Goal: Task Accomplishment & Management: Complete application form

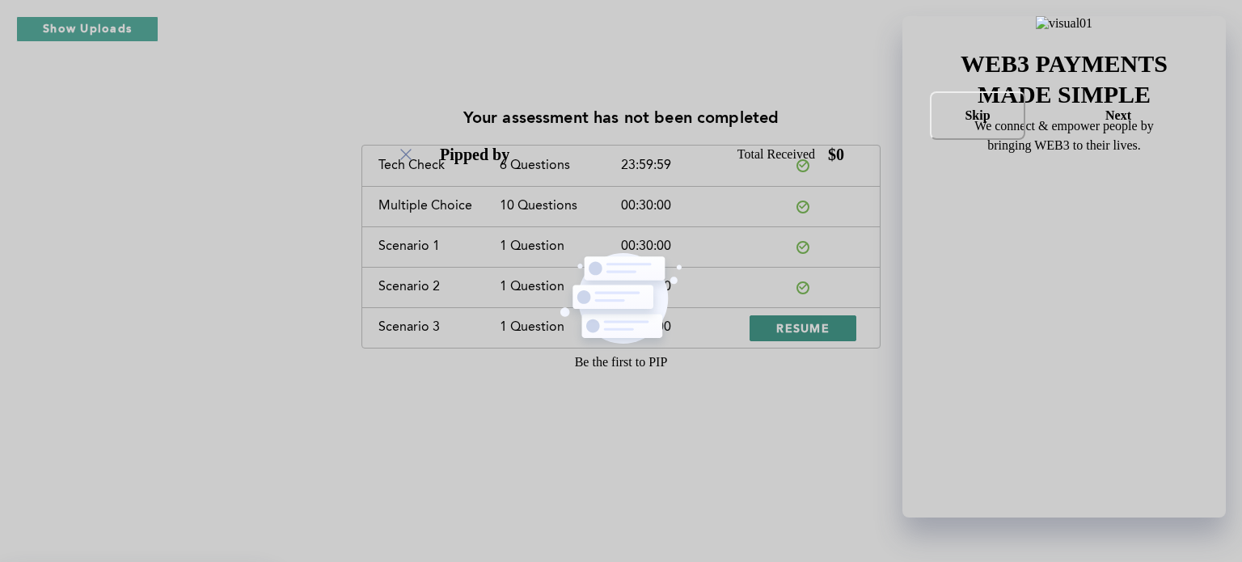
click at [822, 326] on span "RESUME" at bounding box center [802, 327] width 53 height 15
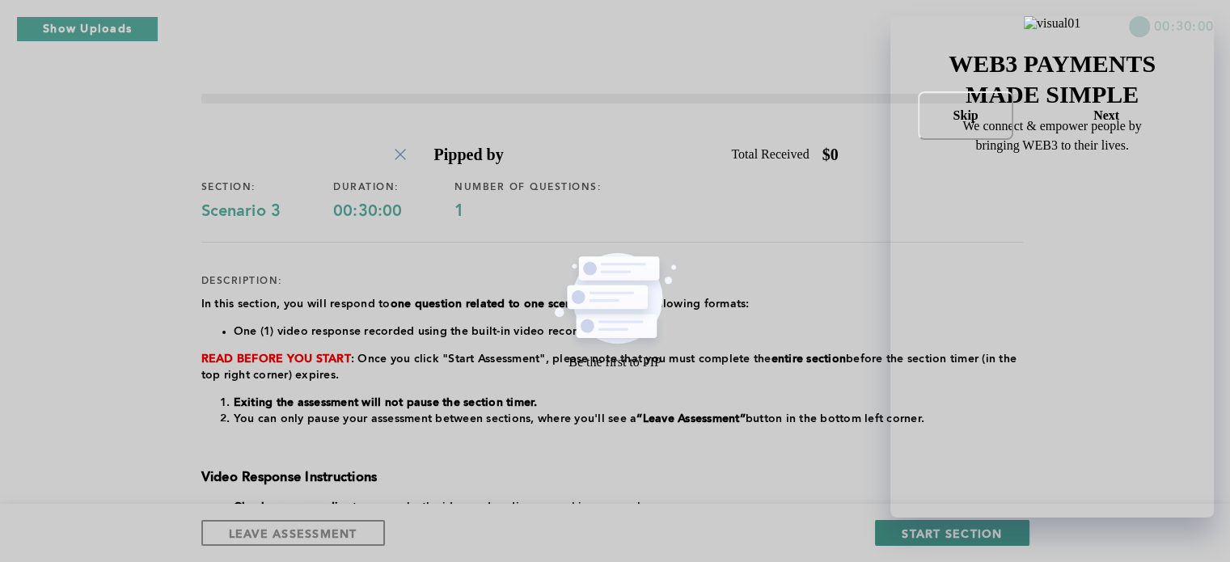
click at [936, 533] on span "START SECTION" at bounding box center [952, 533] width 100 height 15
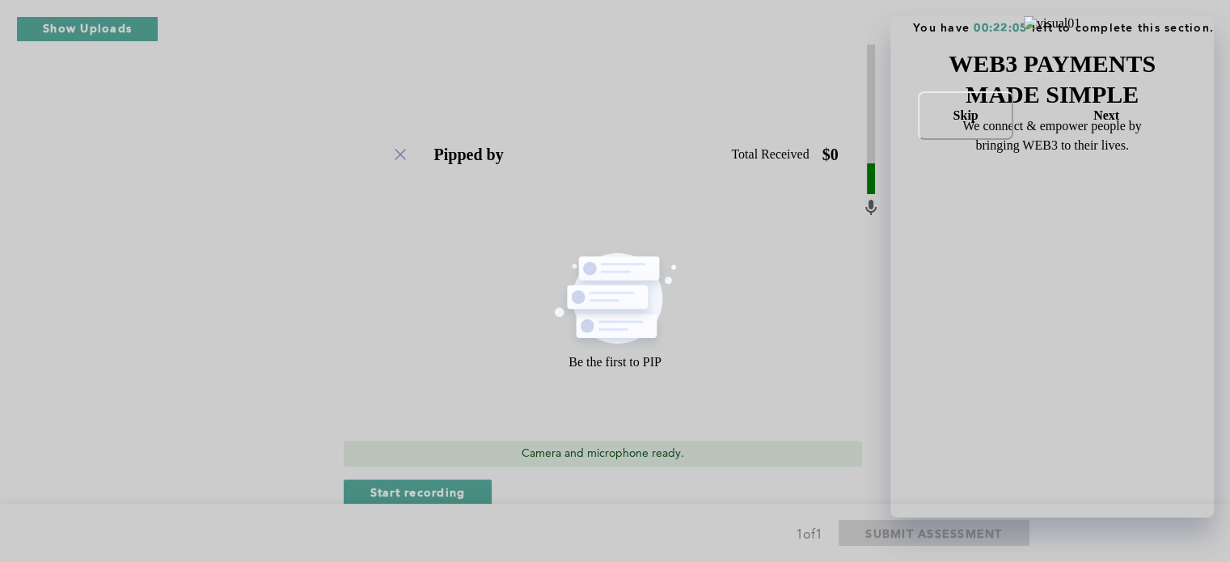
scroll to position [454, 0]
click at [440, 489] on span "Start recording" at bounding box center [417, 491] width 95 height 15
click at [439, 493] on span "Stop recording" at bounding box center [417, 491] width 95 height 15
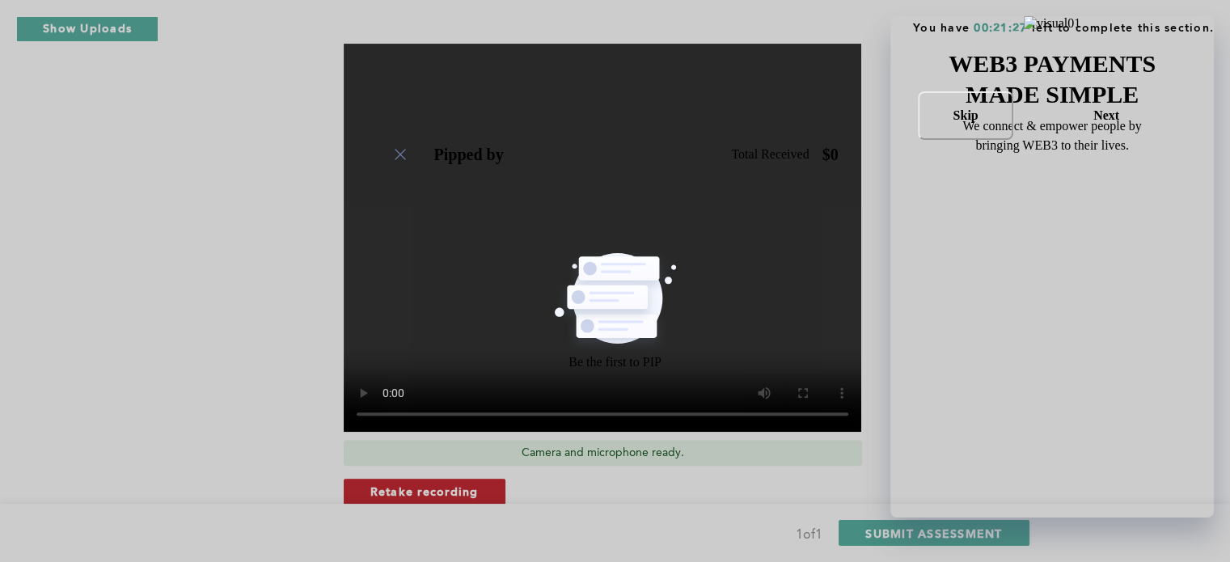
click at [434, 494] on span "Retake recording" at bounding box center [424, 491] width 108 height 15
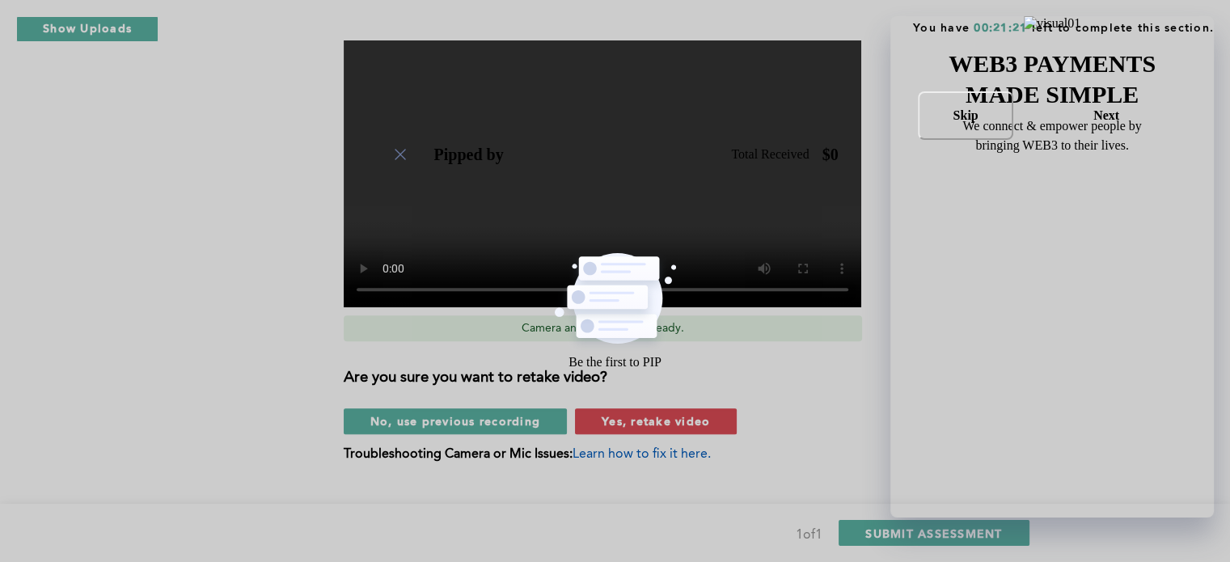
scroll to position [581, 0]
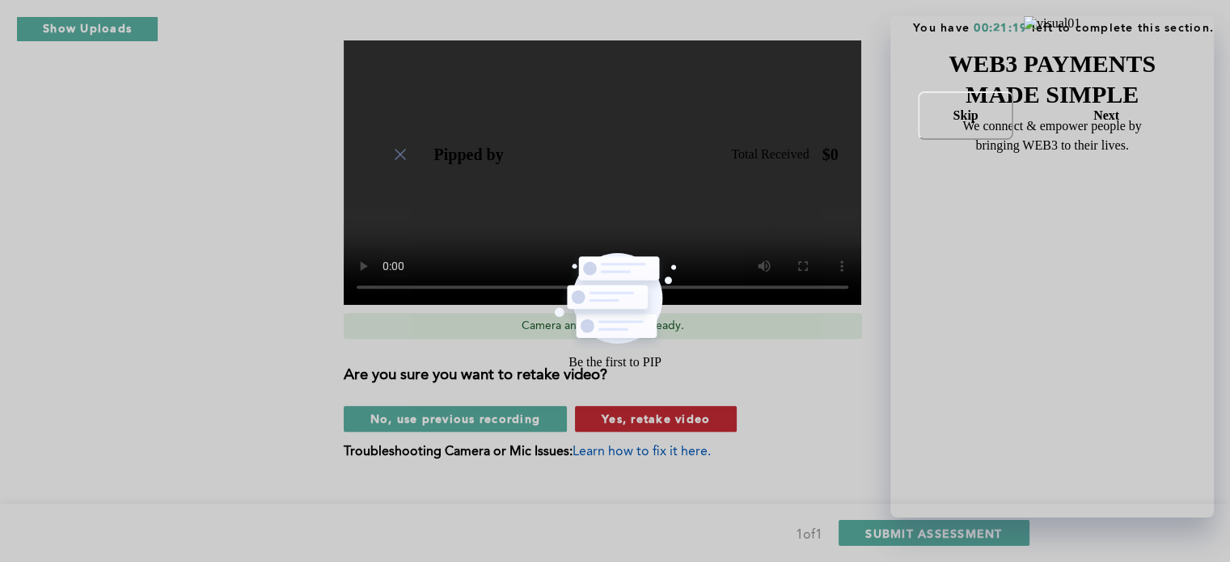
click at [650, 411] on span "Yes, retake video" at bounding box center [656, 418] width 108 height 15
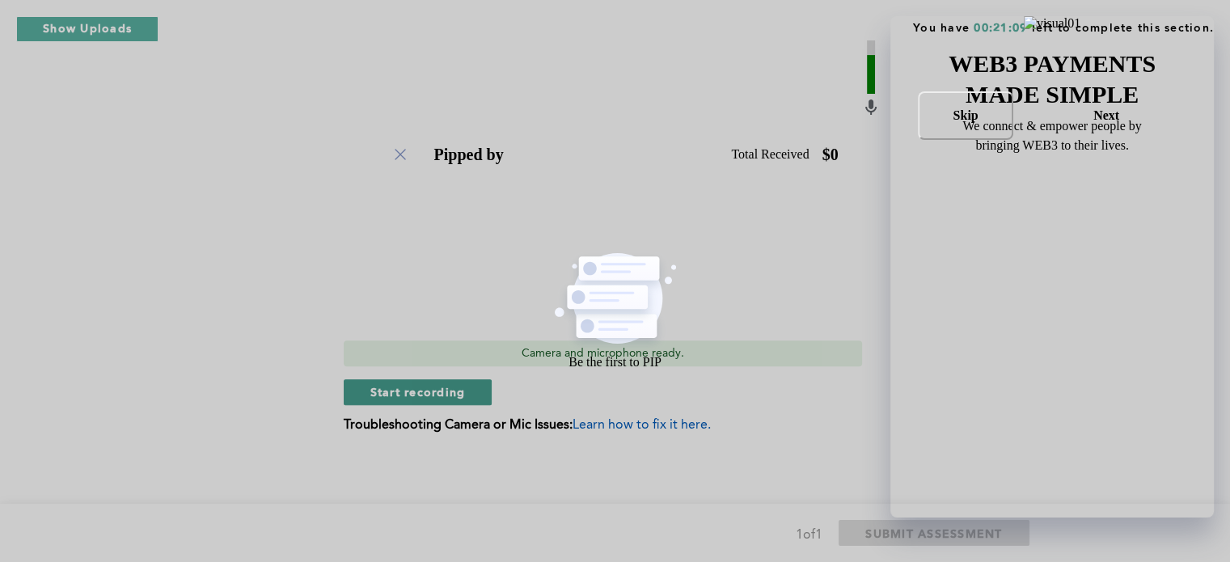
click at [463, 387] on span "Start recording" at bounding box center [417, 391] width 95 height 15
click at [463, 387] on button "Stop recording" at bounding box center [418, 392] width 148 height 26
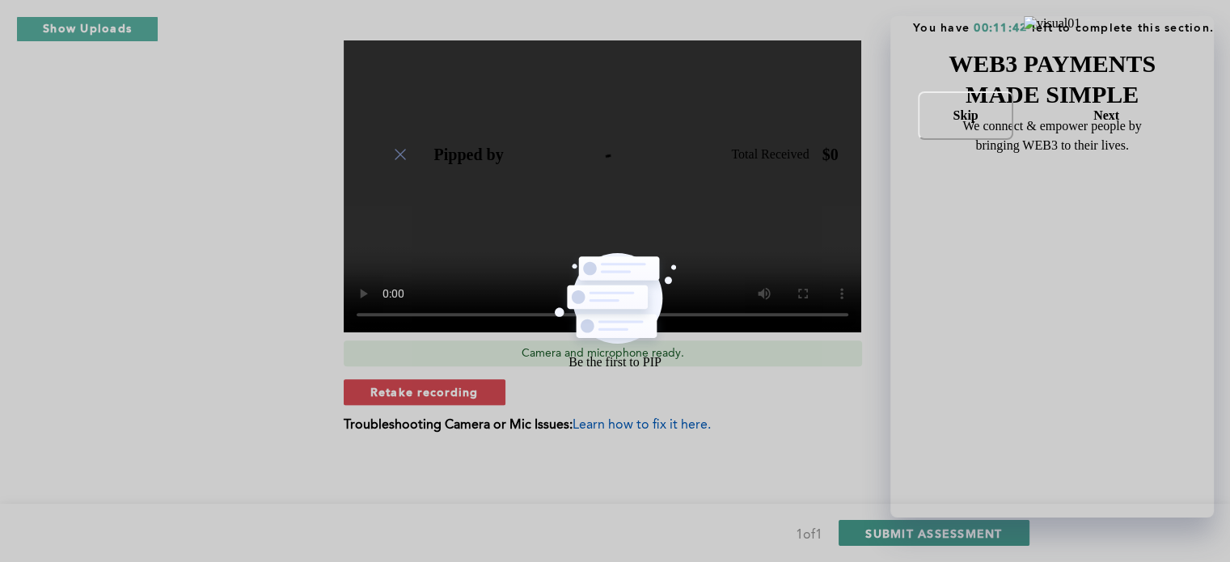
click at [948, 529] on span "SUBMIT ASSESSMENT" at bounding box center [933, 533] width 137 height 15
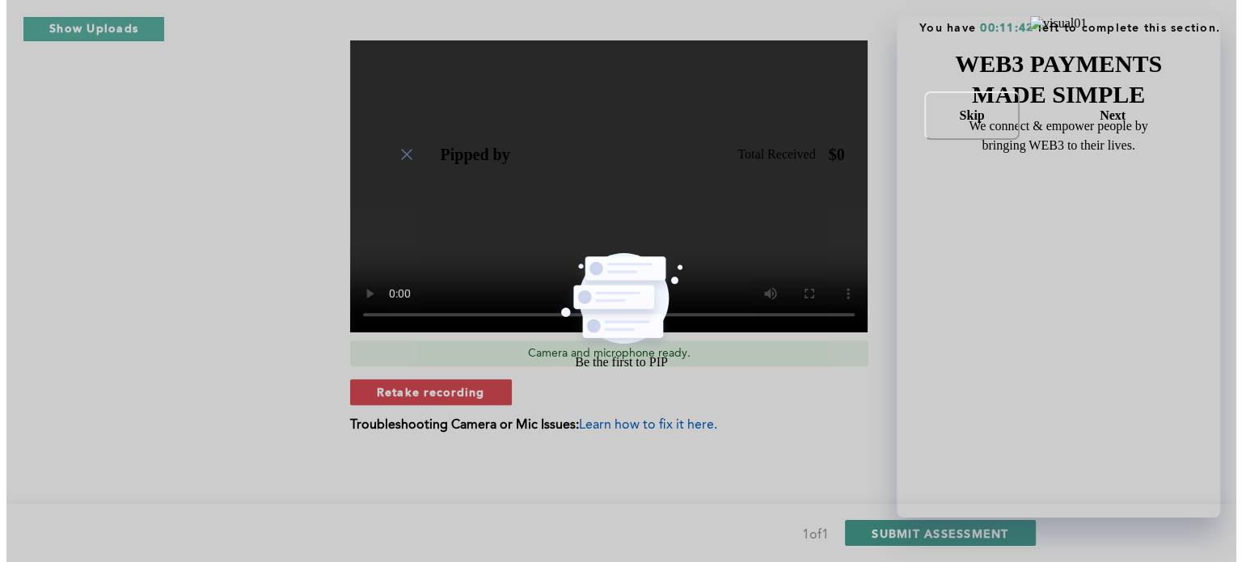
scroll to position [0, 0]
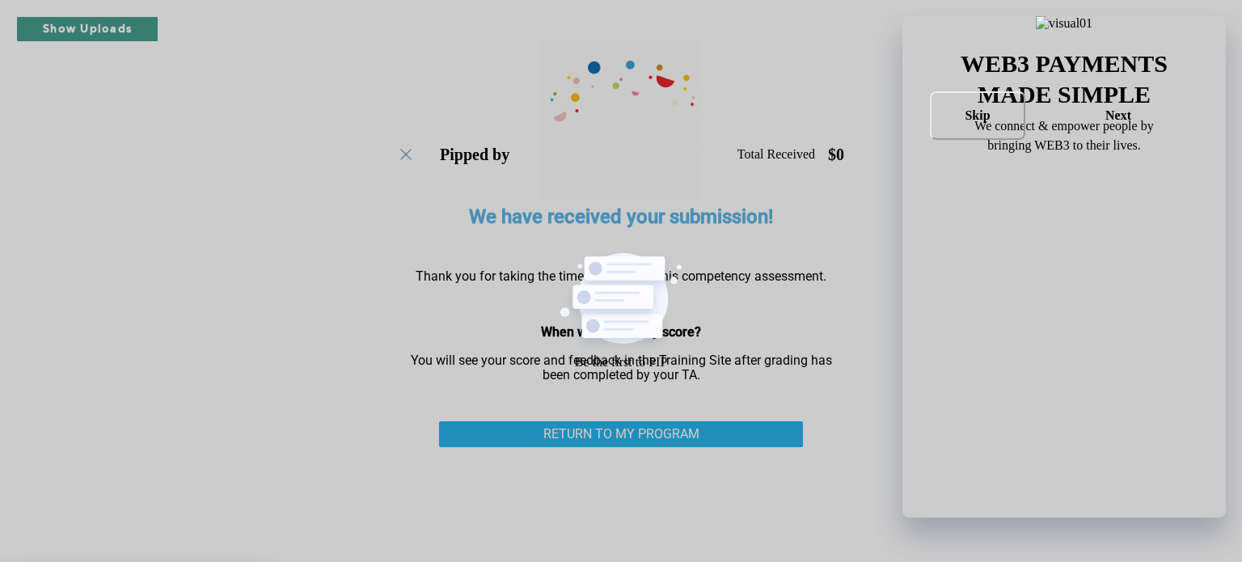
click at [61, 22] on button "Show Uploads" at bounding box center [87, 29] width 142 height 26
